Goal: Task Accomplishment & Management: Manage account settings

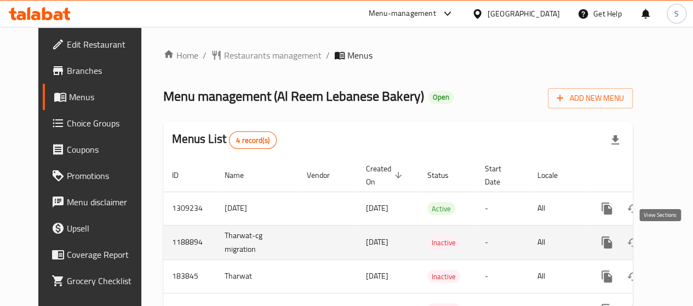
click at [680, 244] on icon "enhanced table" at bounding box center [686, 242] width 13 height 13
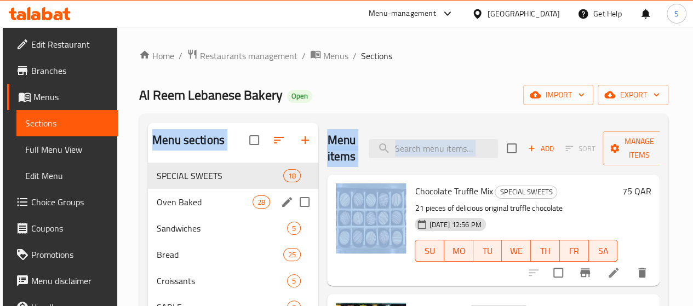
drag, startPoint x: 372, startPoint y: 178, endPoint x: 180, endPoint y: 208, distance: 194.1
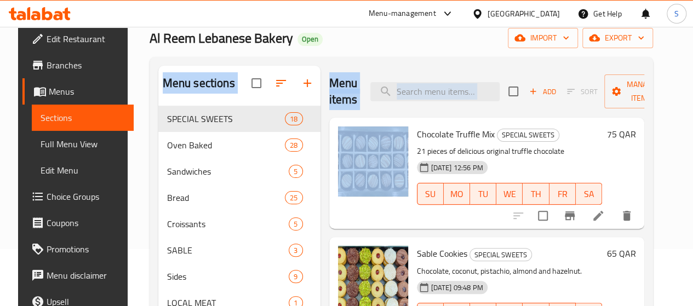
scroll to position [2, 0]
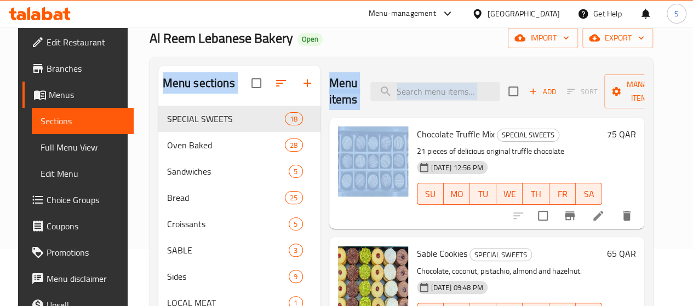
click at [49, 98] on span "Menus" at bounding box center [87, 94] width 76 height 13
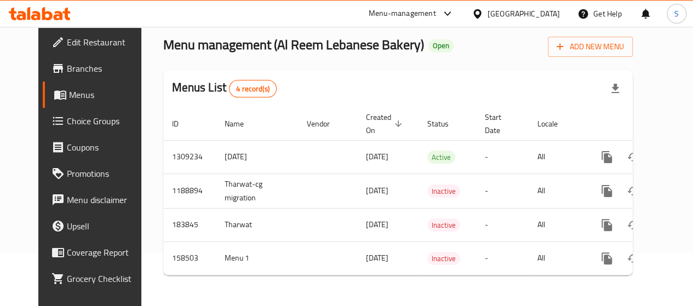
scroll to position [26, 0]
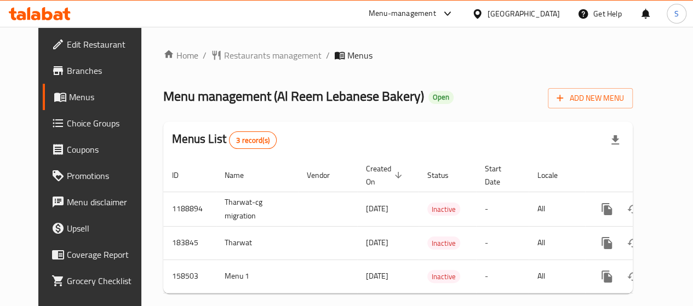
scroll to position [25, 0]
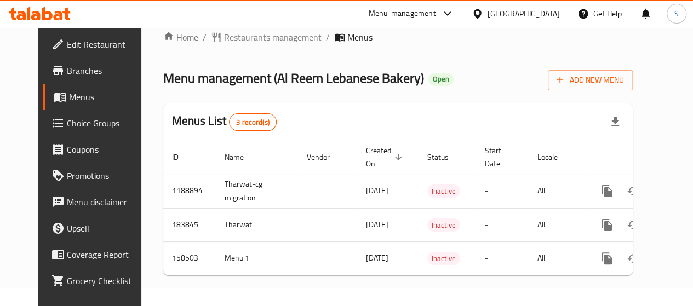
scroll to position [21, 0]
click at [215, 78] on span "Menu management ( Al Reem Lebanese Bakery )" at bounding box center [293, 78] width 261 height 25
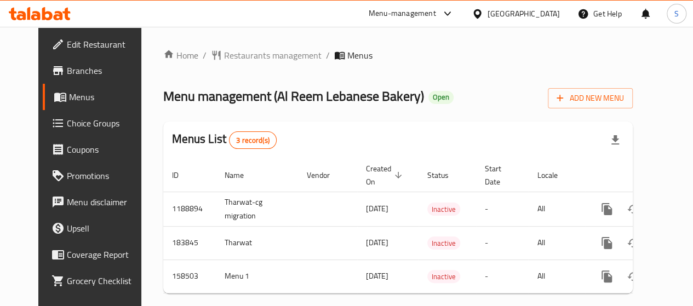
click at [554, 14] on div "[GEOGRAPHIC_DATA]" at bounding box center [524, 14] width 72 height 12
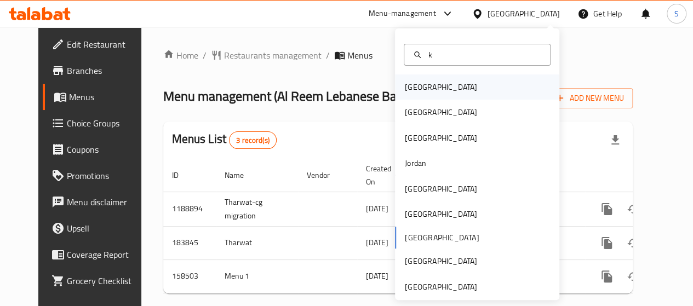
type input "kw"
